Goal: Information Seeking & Learning: Learn about a topic

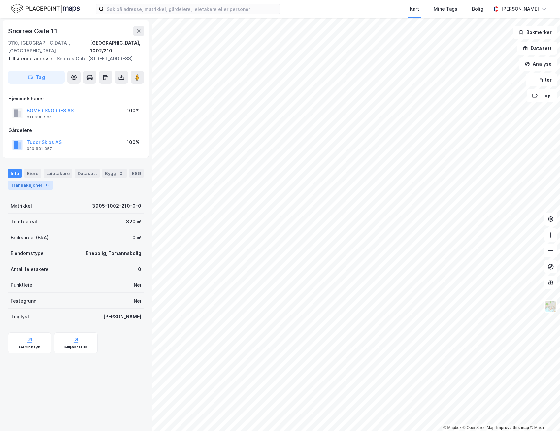
click at [29, 181] on div "Transaksjoner 6" at bounding box center [30, 185] width 45 height 9
